Goal: Transaction & Acquisition: Download file/media

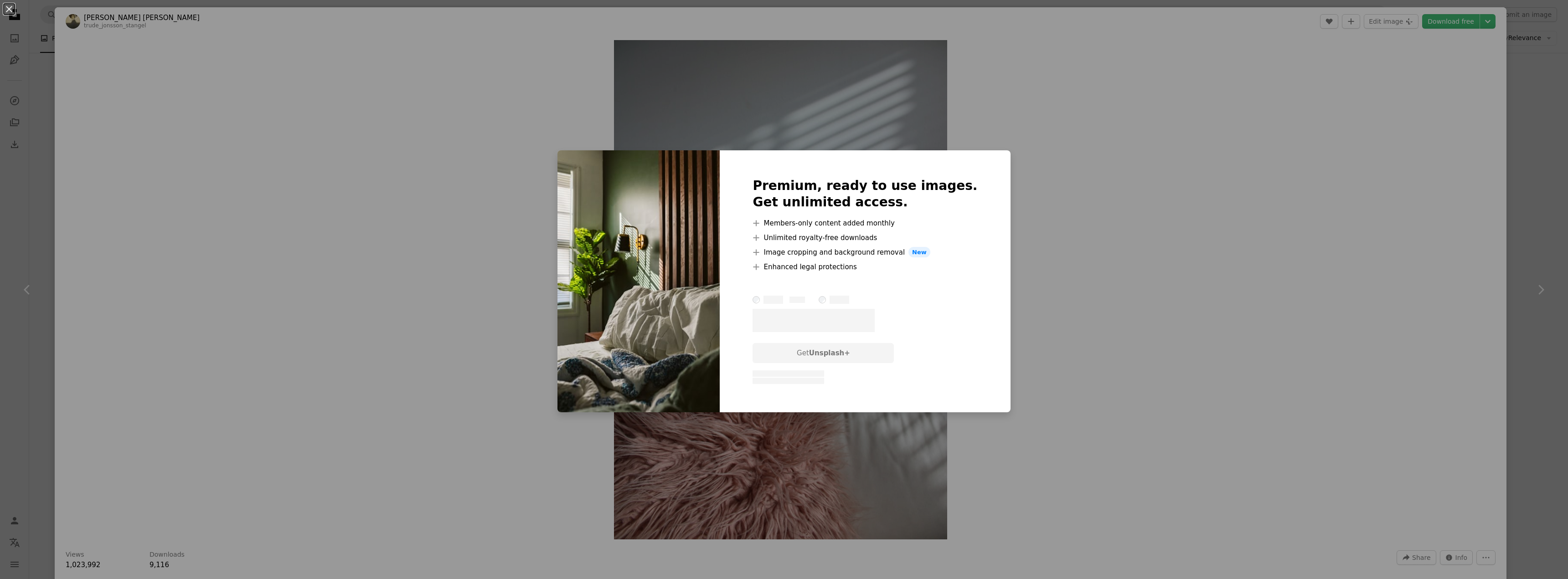
scroll to position [7712, 0]
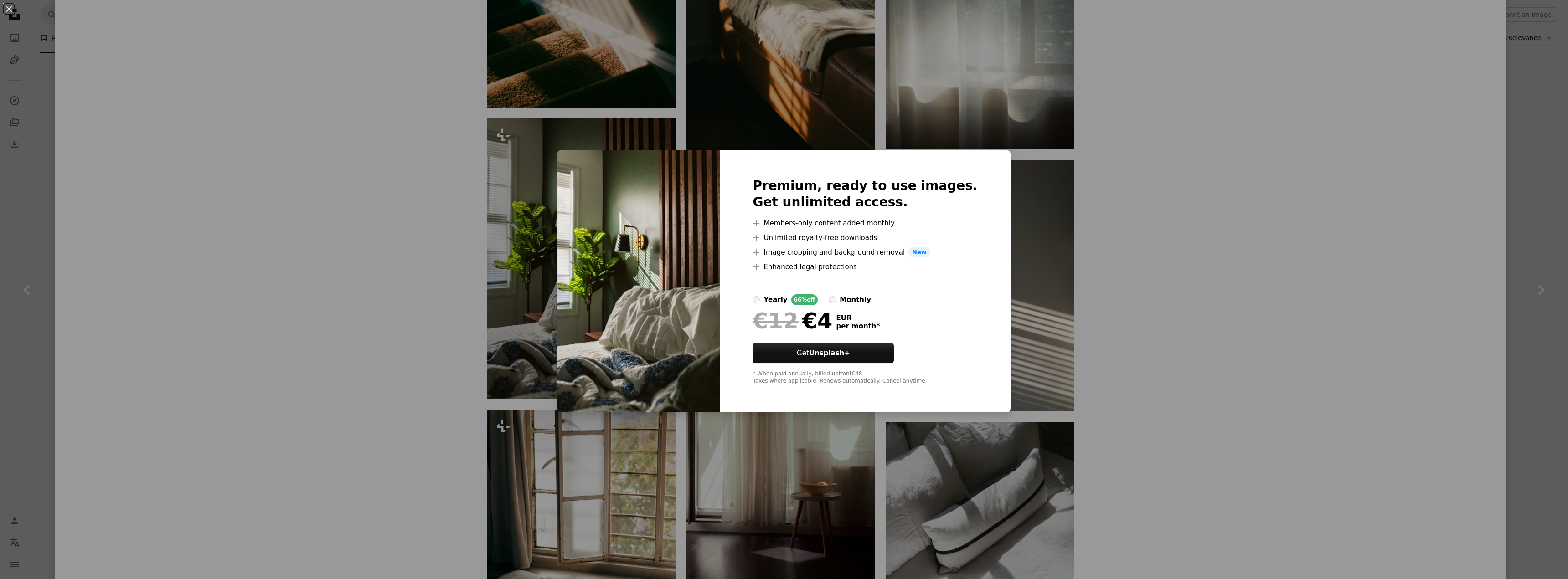
click at [1196, 147] on div "An X shape Premium, ready to use images. Get unlimited access. A plus sign Memb…" at bounding box center [784, 290] width 1568 height 579
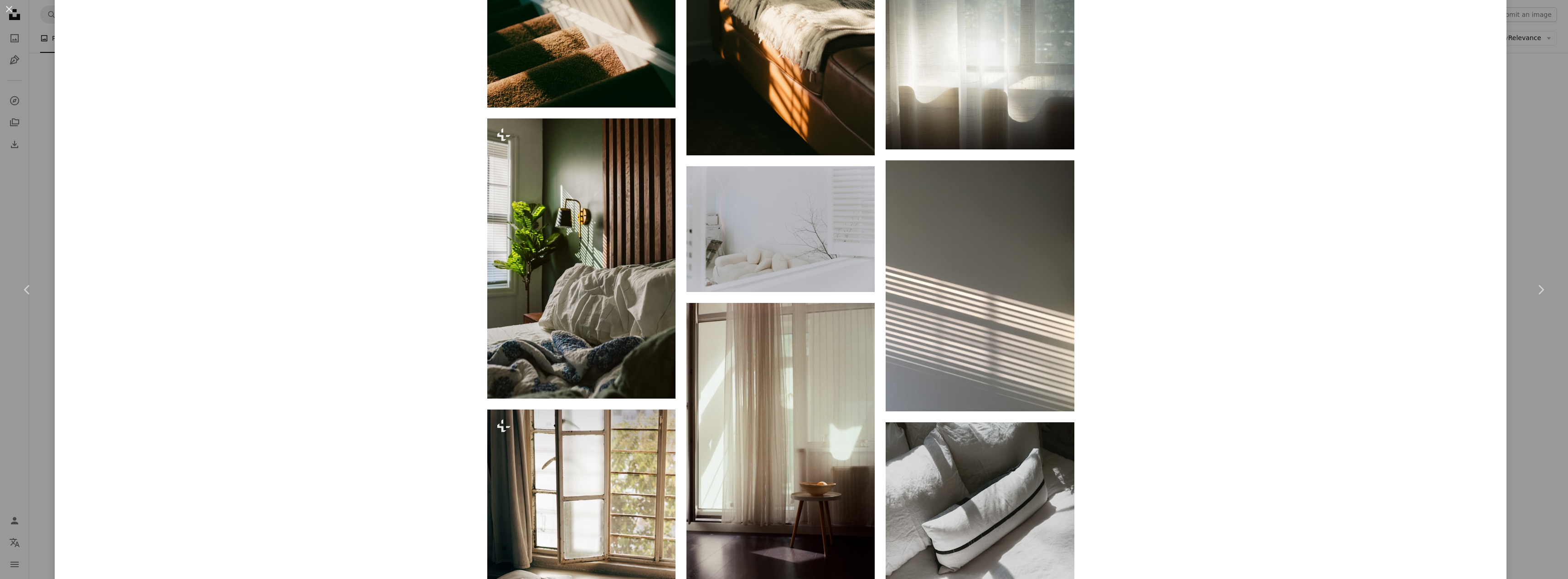
scroll to position [7894, 0]
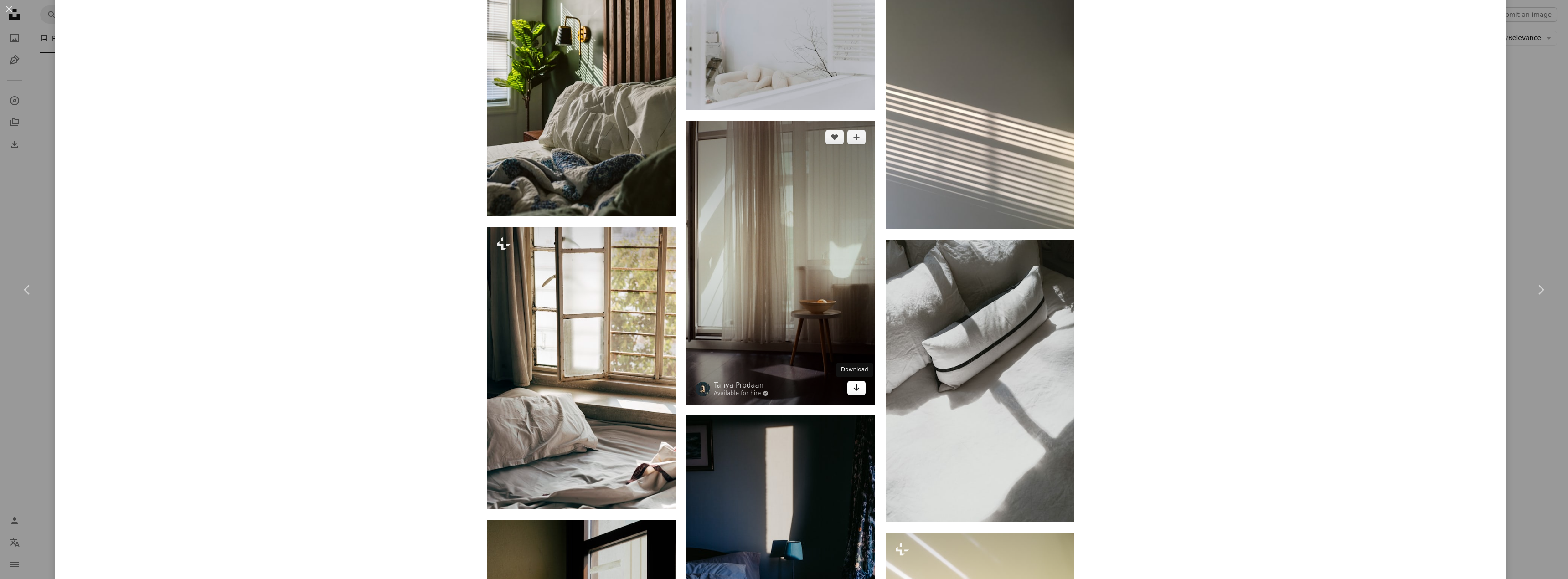
click at [854, 391] on icon "Arrow pointing down" at bounding box center [857, 388] width 7 height 11
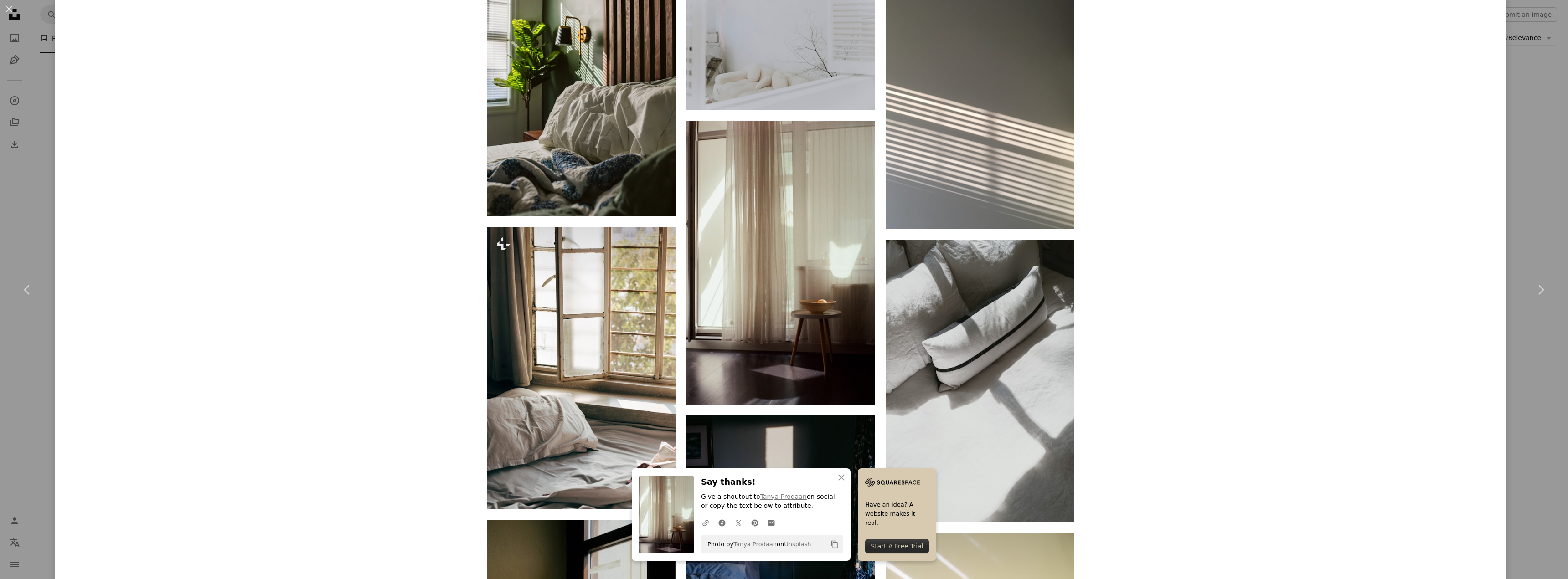
click at [838, 475] on icon "An X shape" at bounding box center [841, 477] width 11 height 11
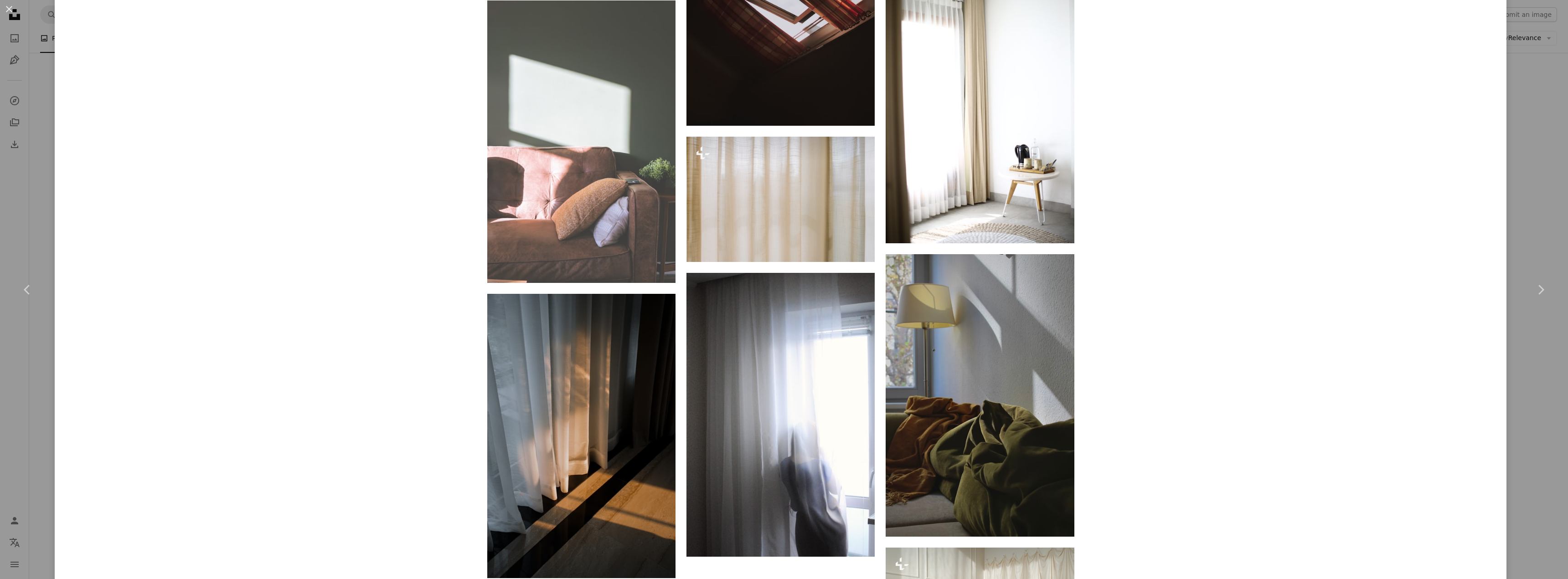
scroll to position [8623, 0]
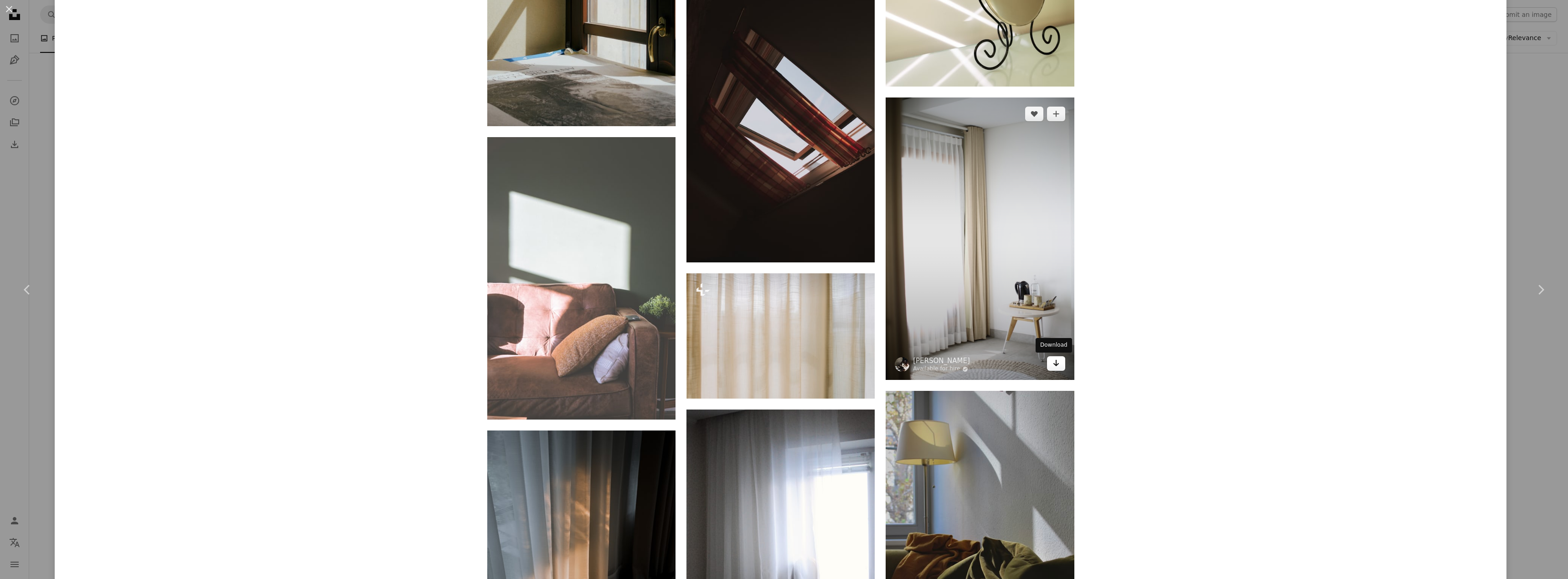
click at [1055, 366] on icon "Arrow pointing down" at bounding box center [1057, 363] width 7 height 11
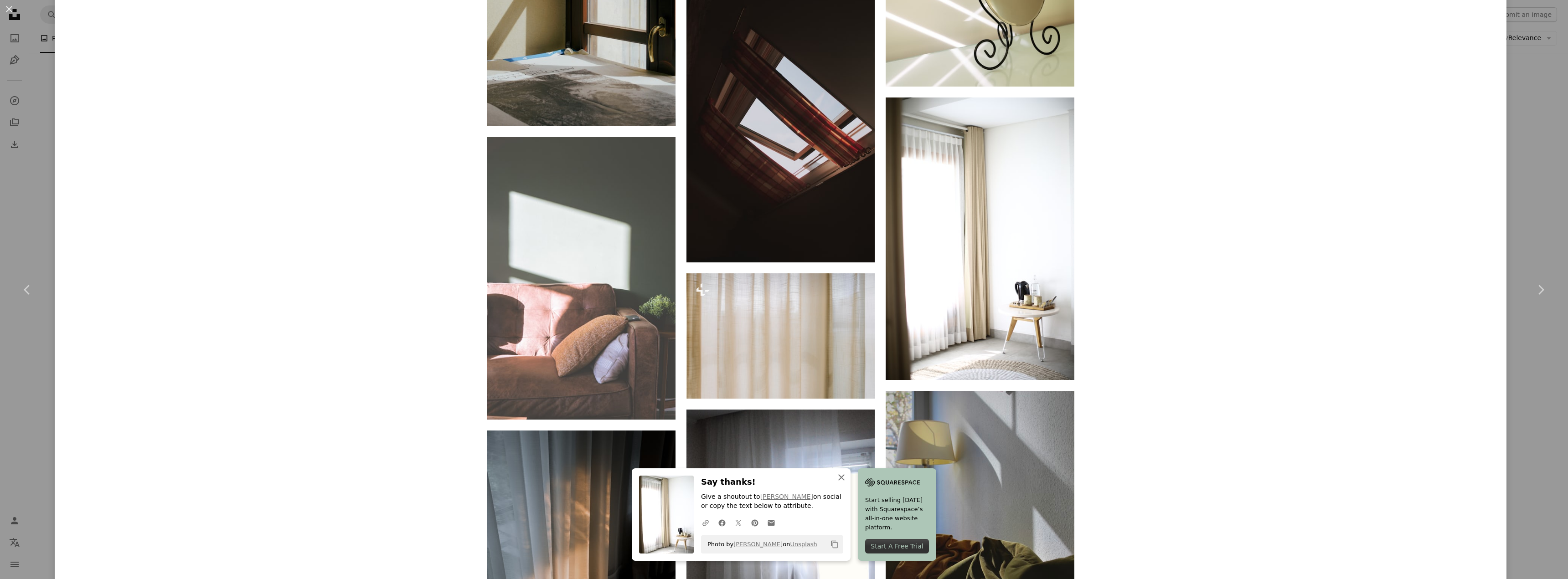
click at [842, 477] on icon "An X shape" at bounding box center [841, 477] width 11 height 11
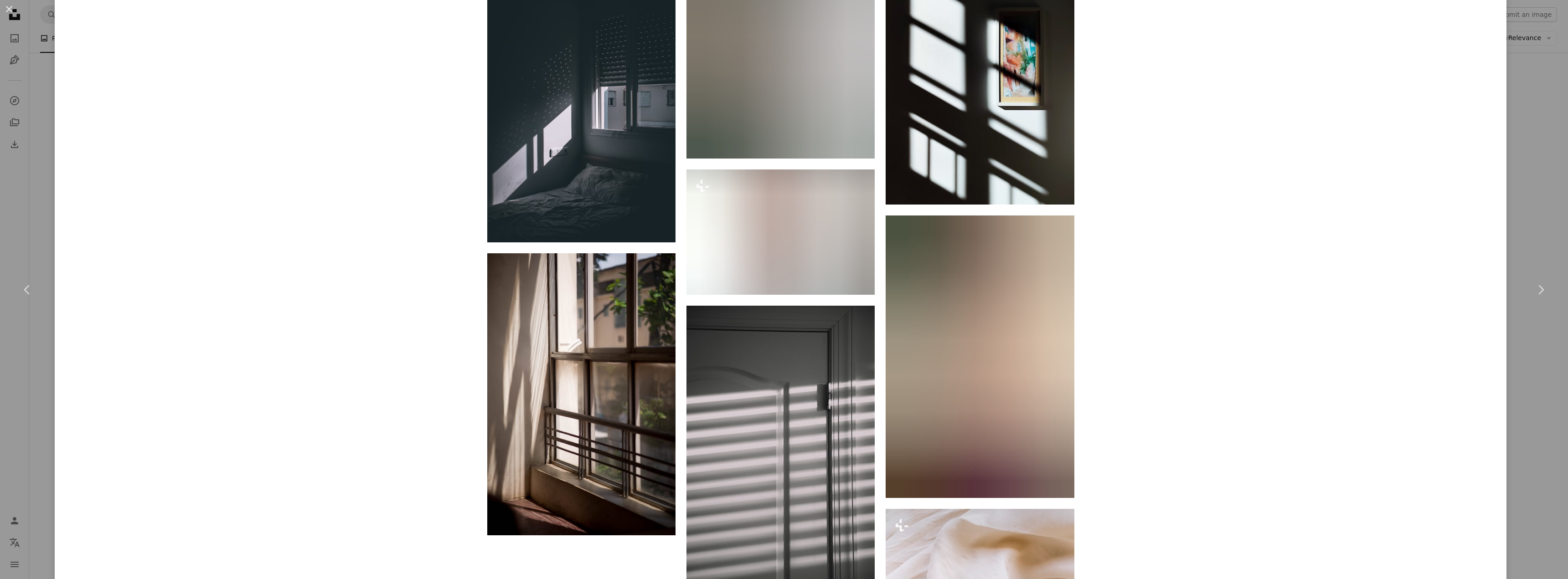
scroll to position [12147, 0]
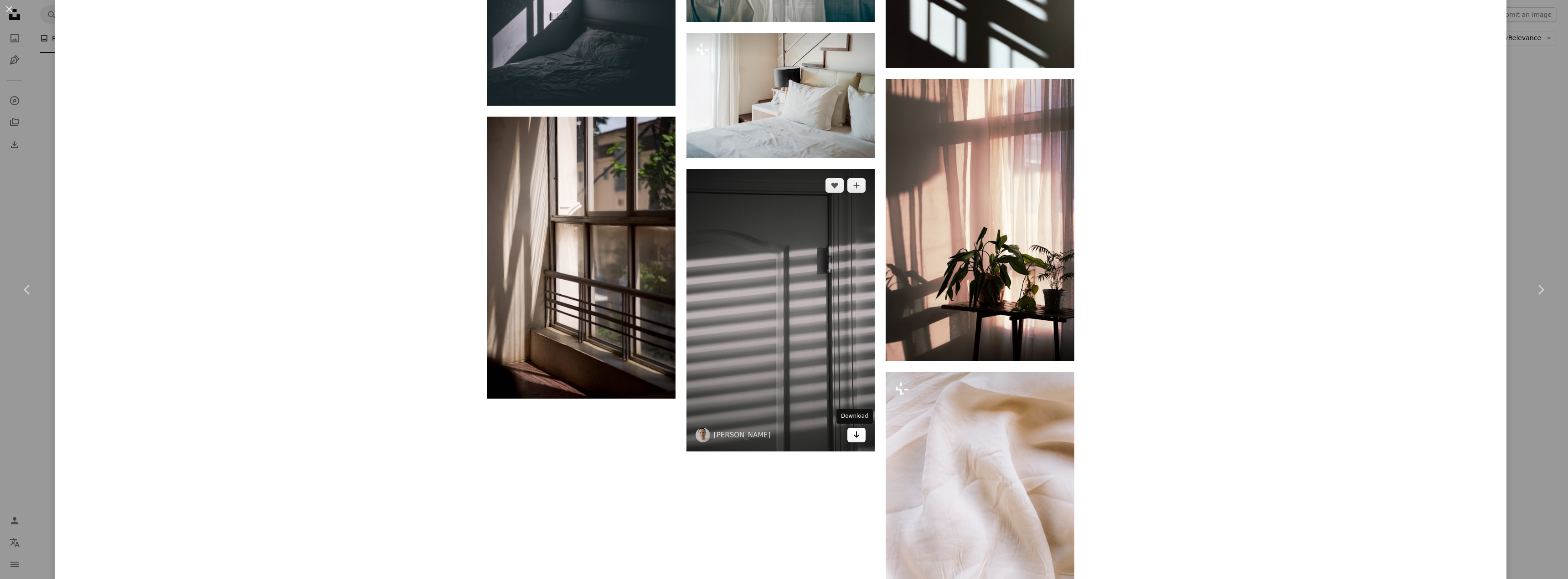
click at [856, 438] on icon "Arrow pointing down" at bounding box center [857, 435] width 7 height 11
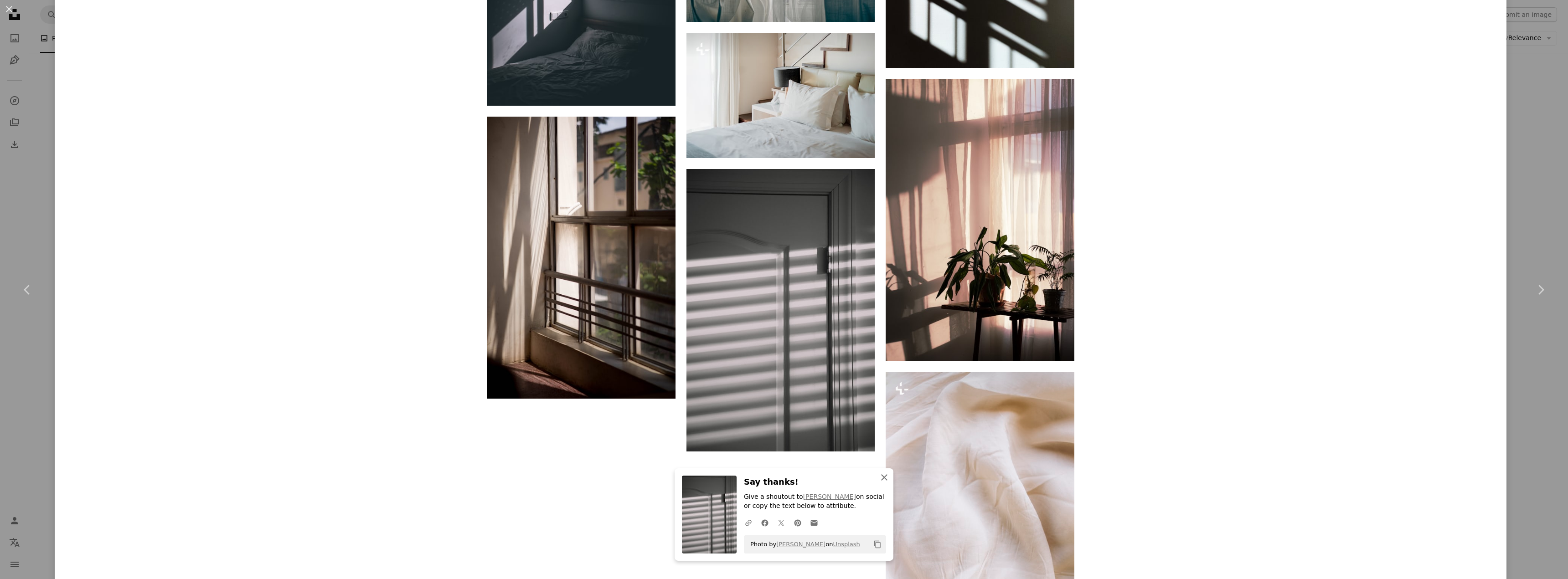
click at [882, 475] on icon "button" at bounding box center [884, 477] width 6 height 6
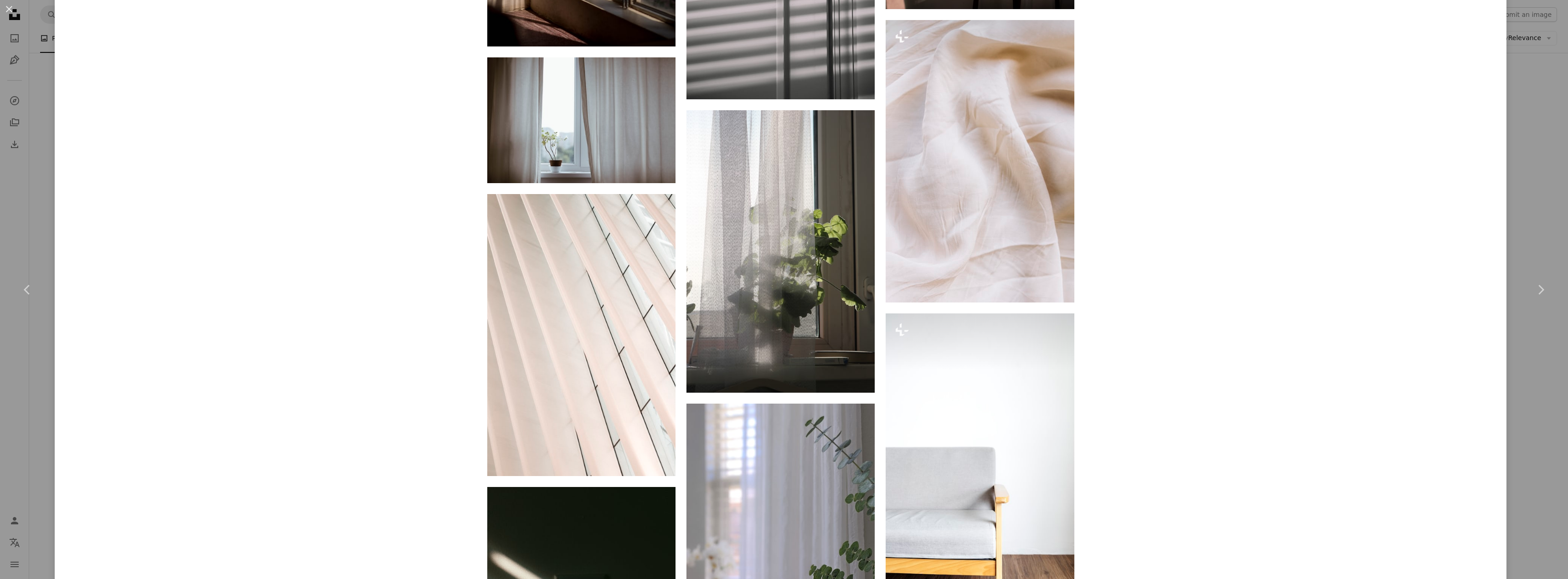
scroll to position [12533, 0]
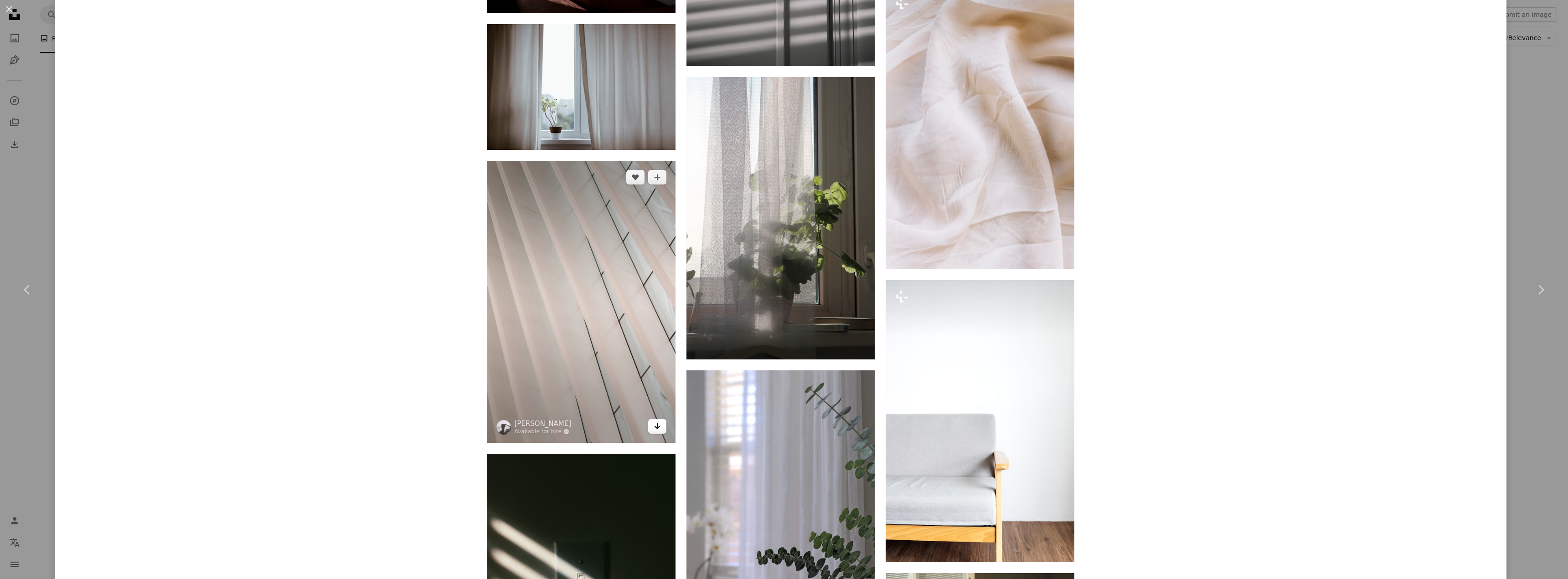
click at [656, 429] on icon "Arrow pointing down" at bounding box center [657, 426] width 7 height 11
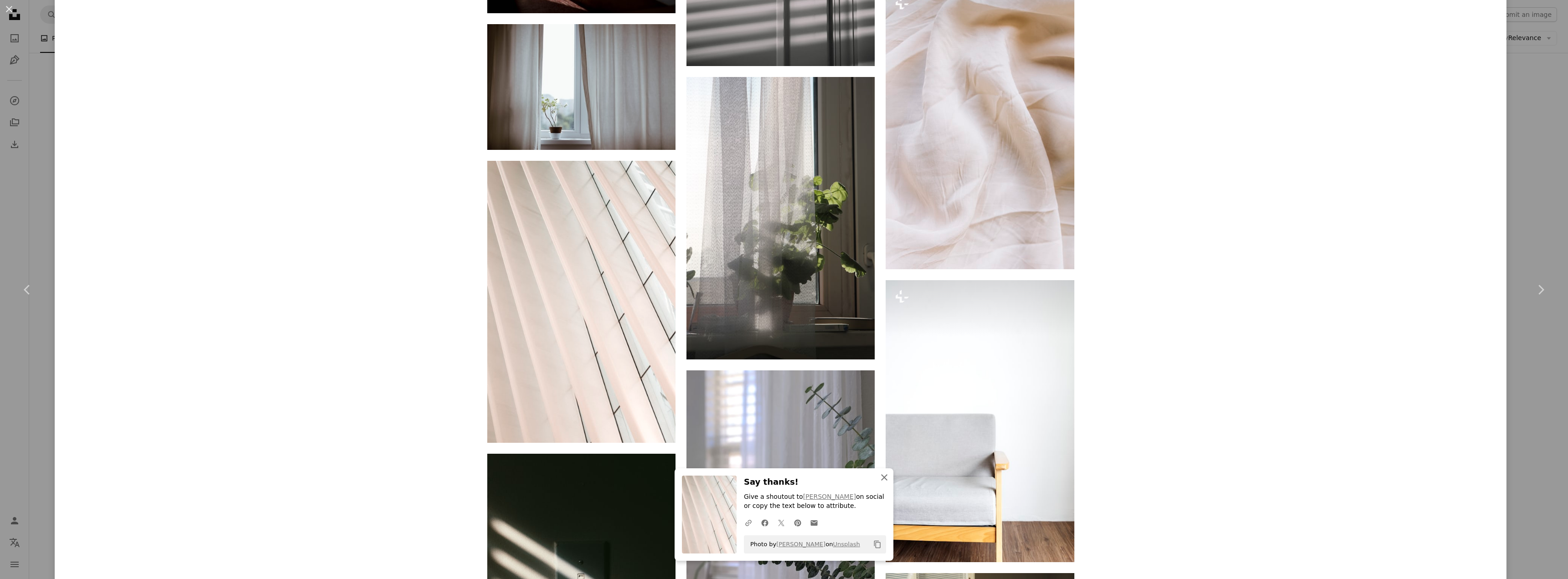
click at [883, 478] on icon "button" at bounding box center [884, 477] width 6 height 6
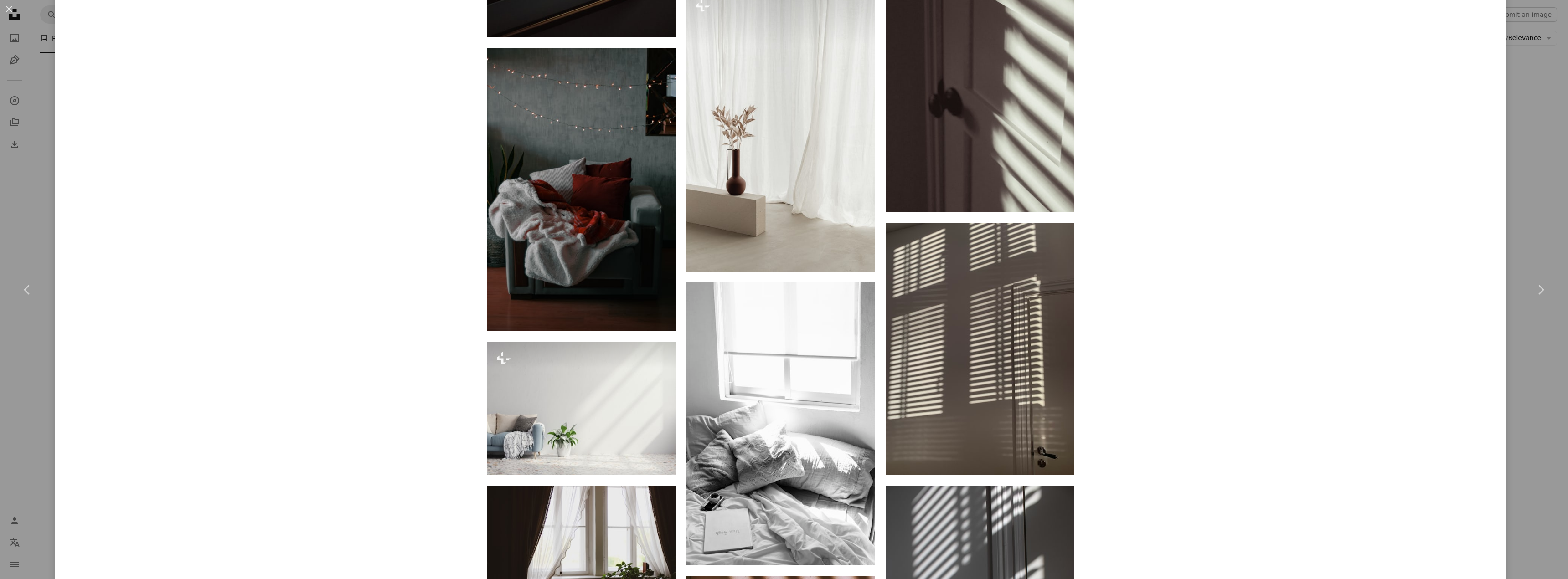
scroll to position [13991, 0]
